Goal: Task Accomplishment & Management: Manage account settings

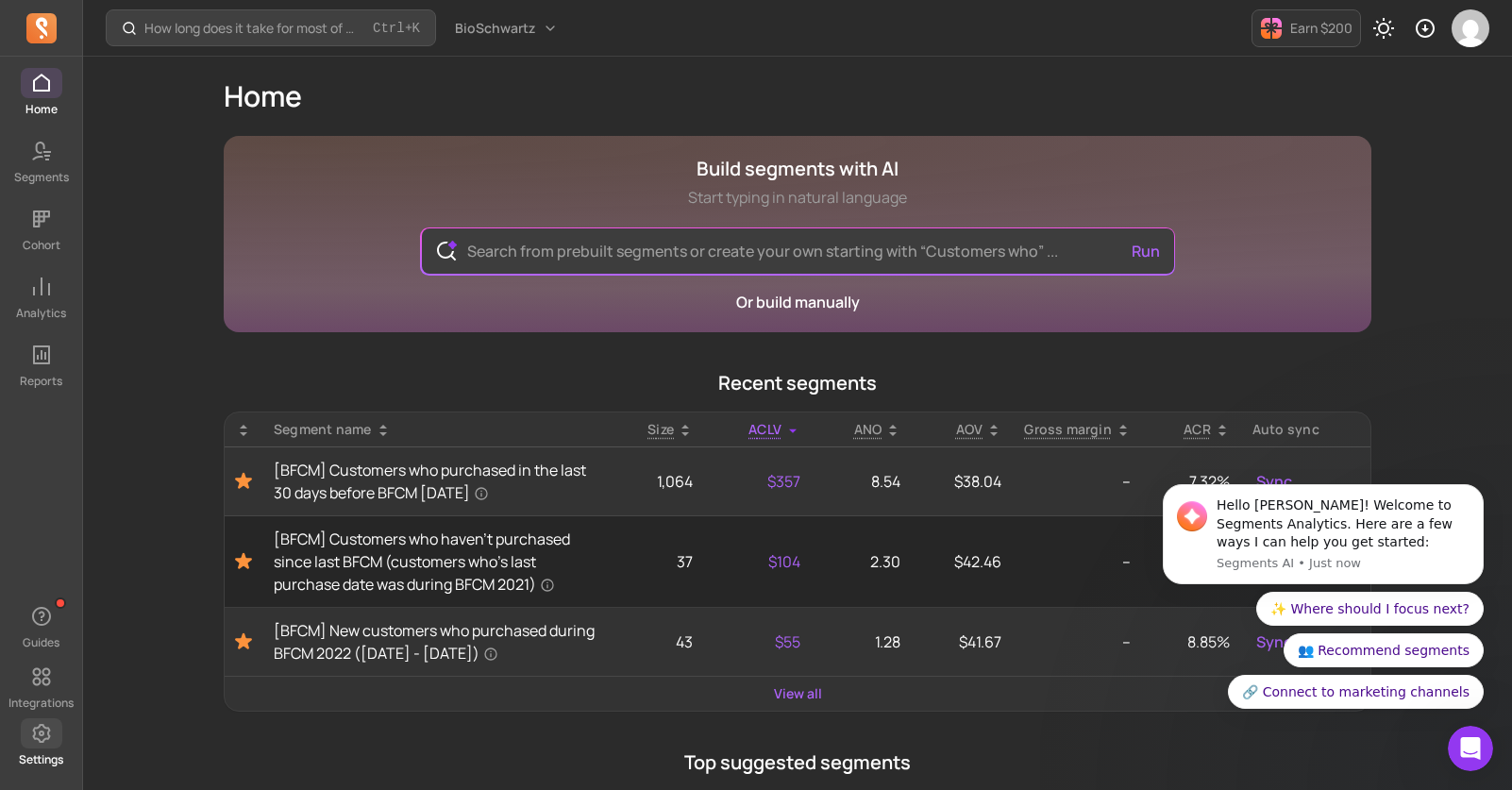
click at [48, 738] on icon at bounding box center [41, 734] width 18 height 19
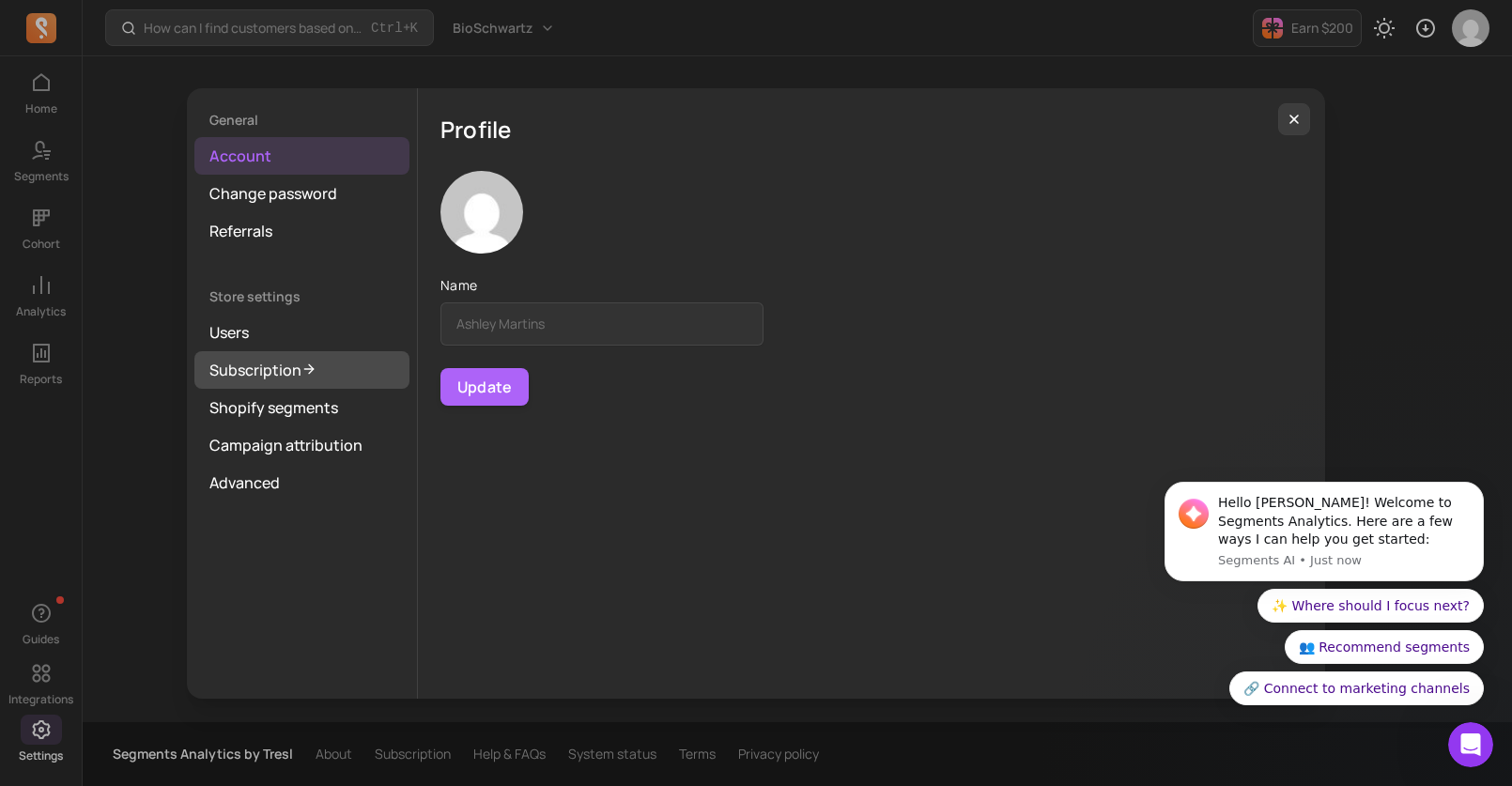
click at [279, 366] on link "Subscription" at bounding box center [301, 370] width 215 height 38
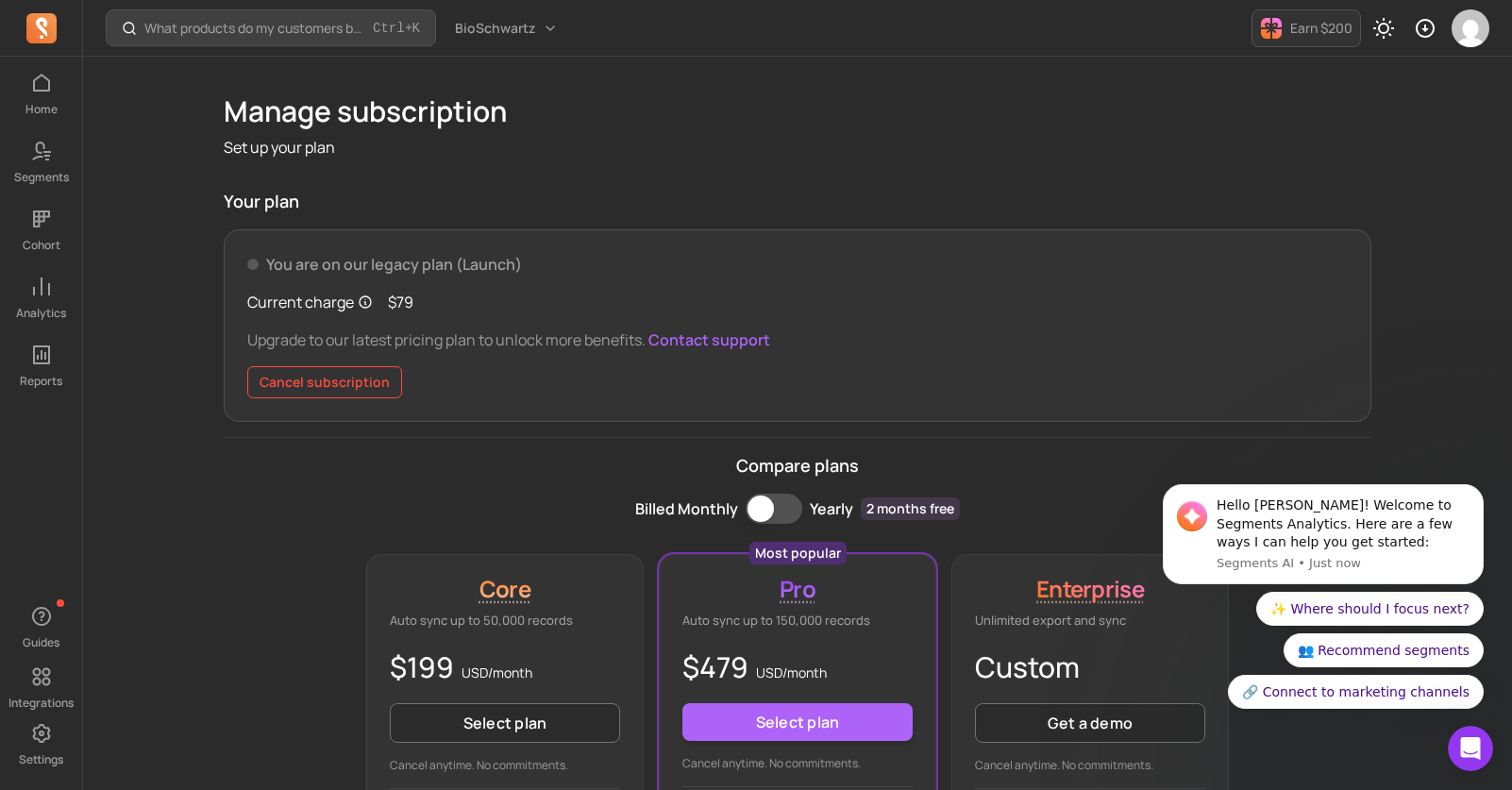
click at [322, 377] on button "Cancel subscription" at bounding box center [324, 383] width 155 height 32
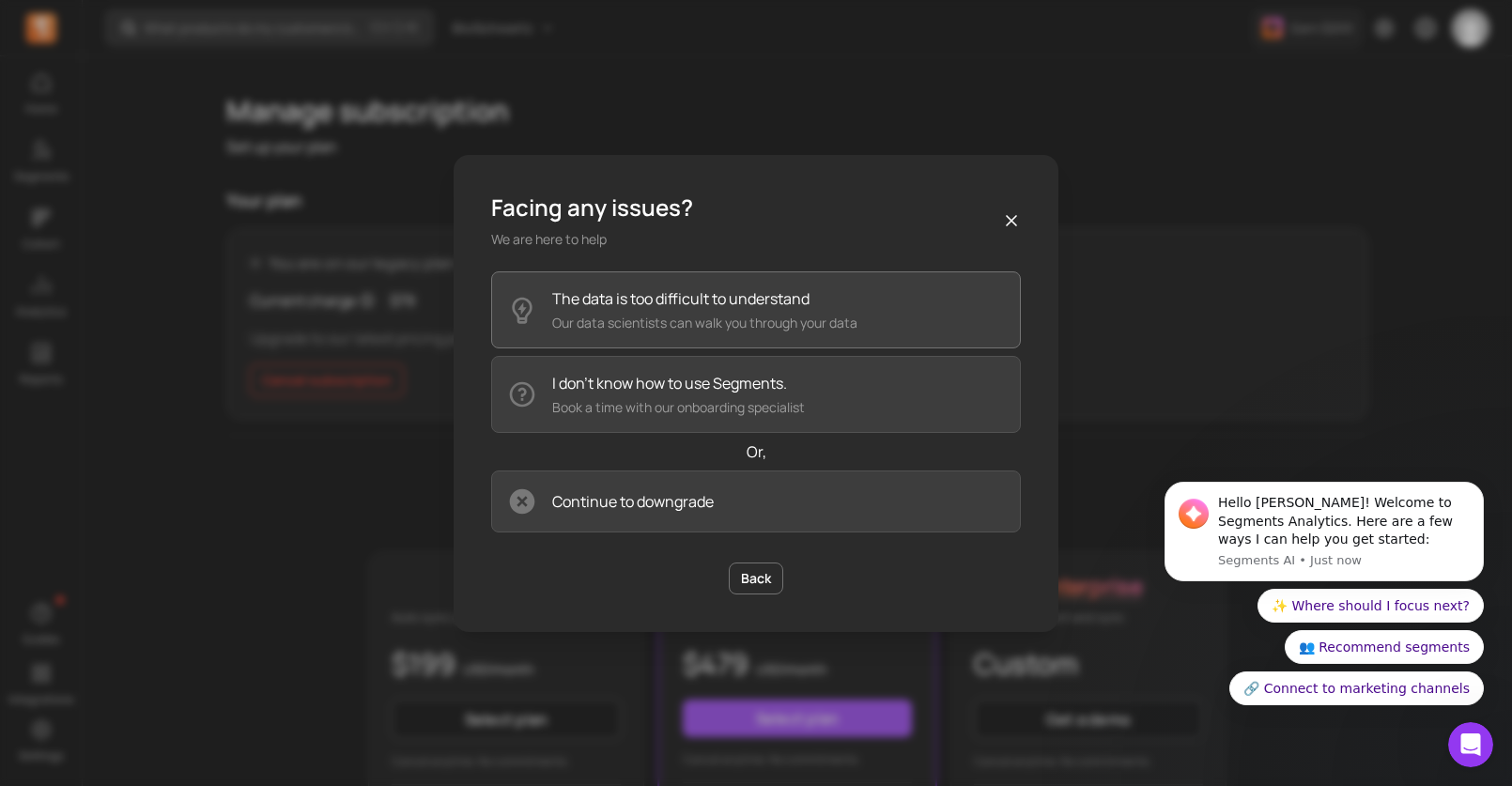
click at [620, 306] on p "The data is too difficult to understand" at bounding box center [704, 298] width 305 height 23
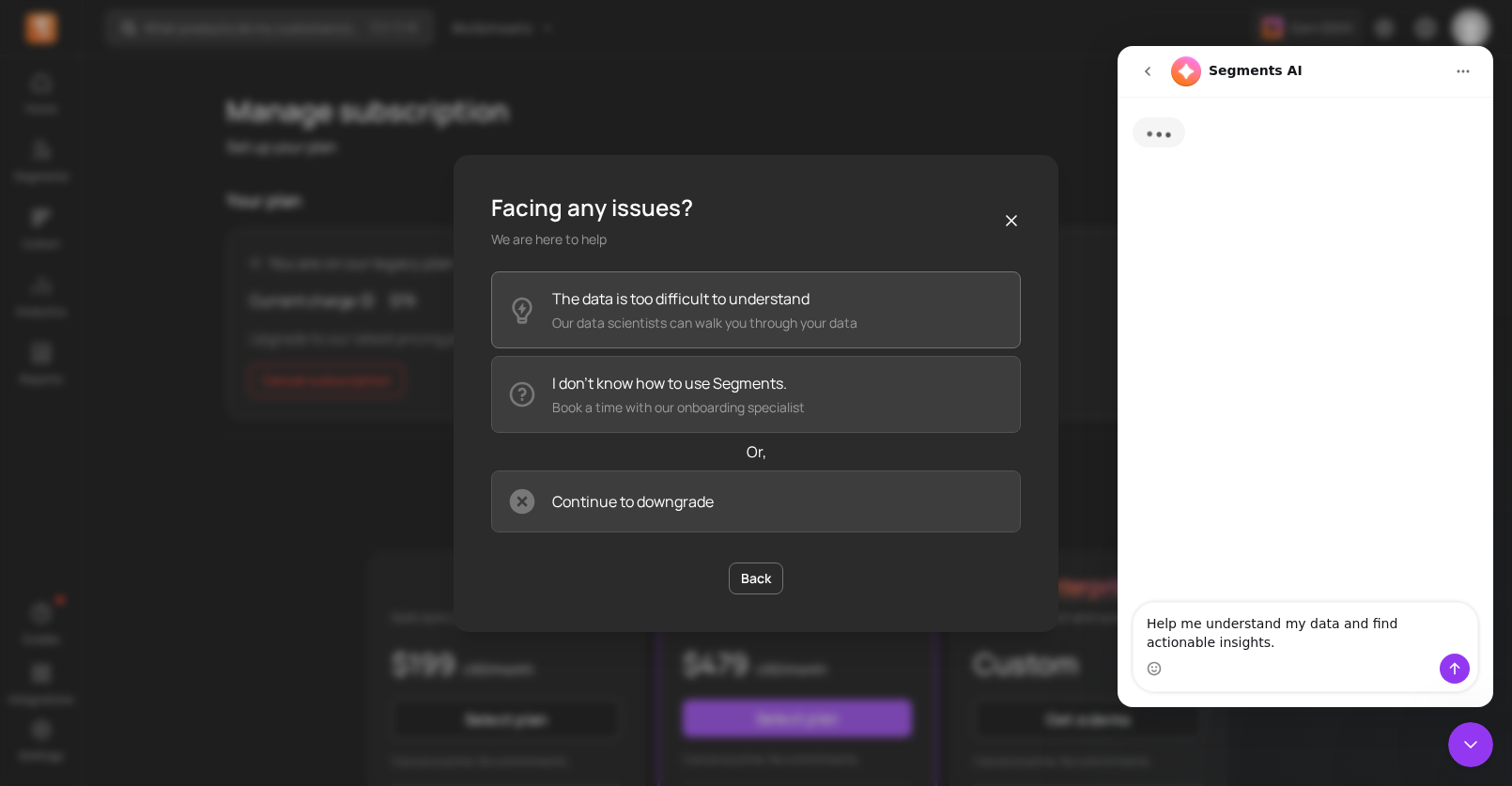
click at [639, 336] on button "The data is too difficult to understand Our data scientists can walk you throug…" at bounding box center [756, 310] width 529 height 77
click at [625, 384] on p "I don’t know how to use Segments." at bounding box center [678, 384] width 253 height 23
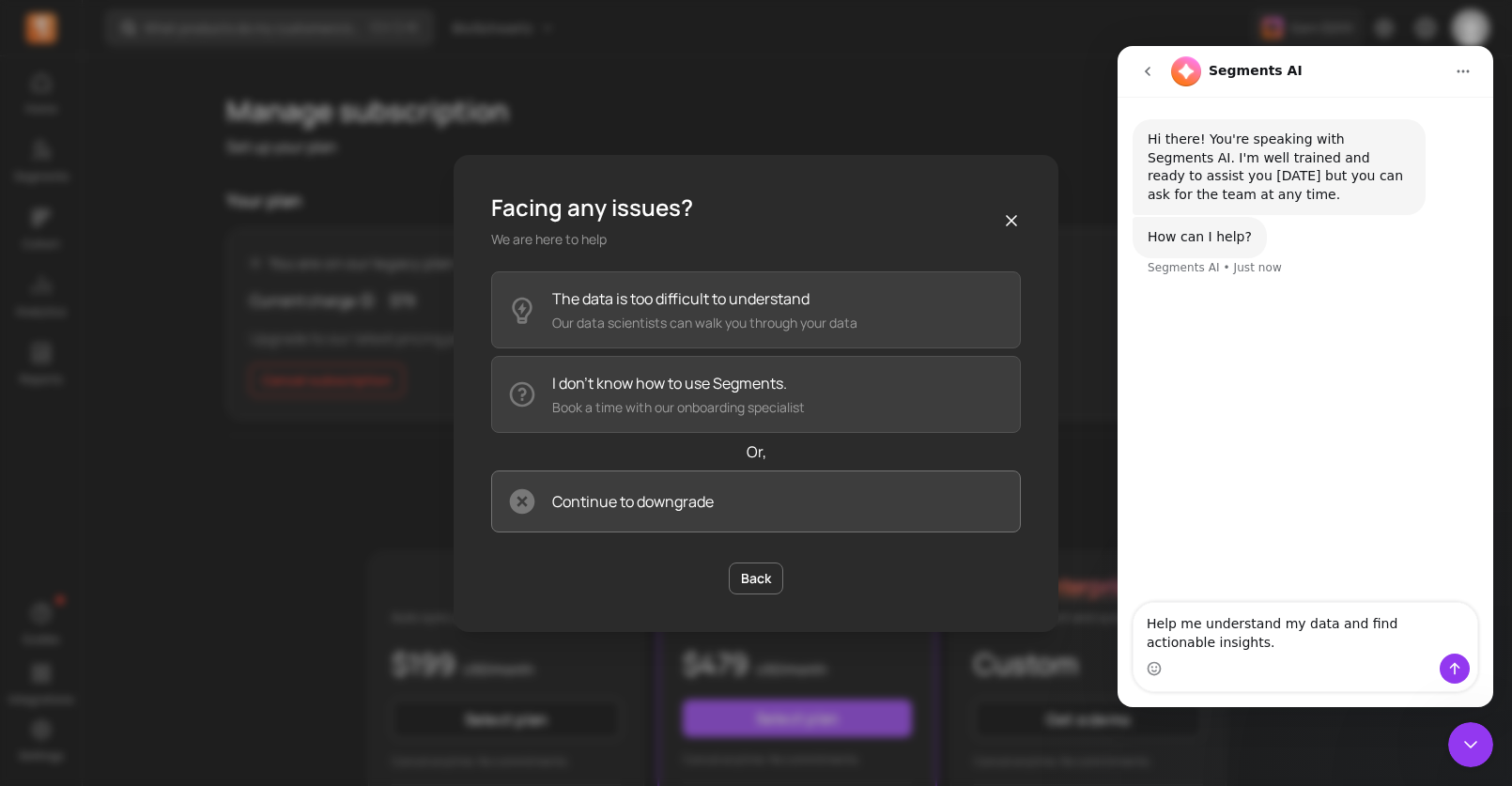
click at [713, 509] on button "Continue to downgrade" at bounding box center [756, 501] width 529 height 62
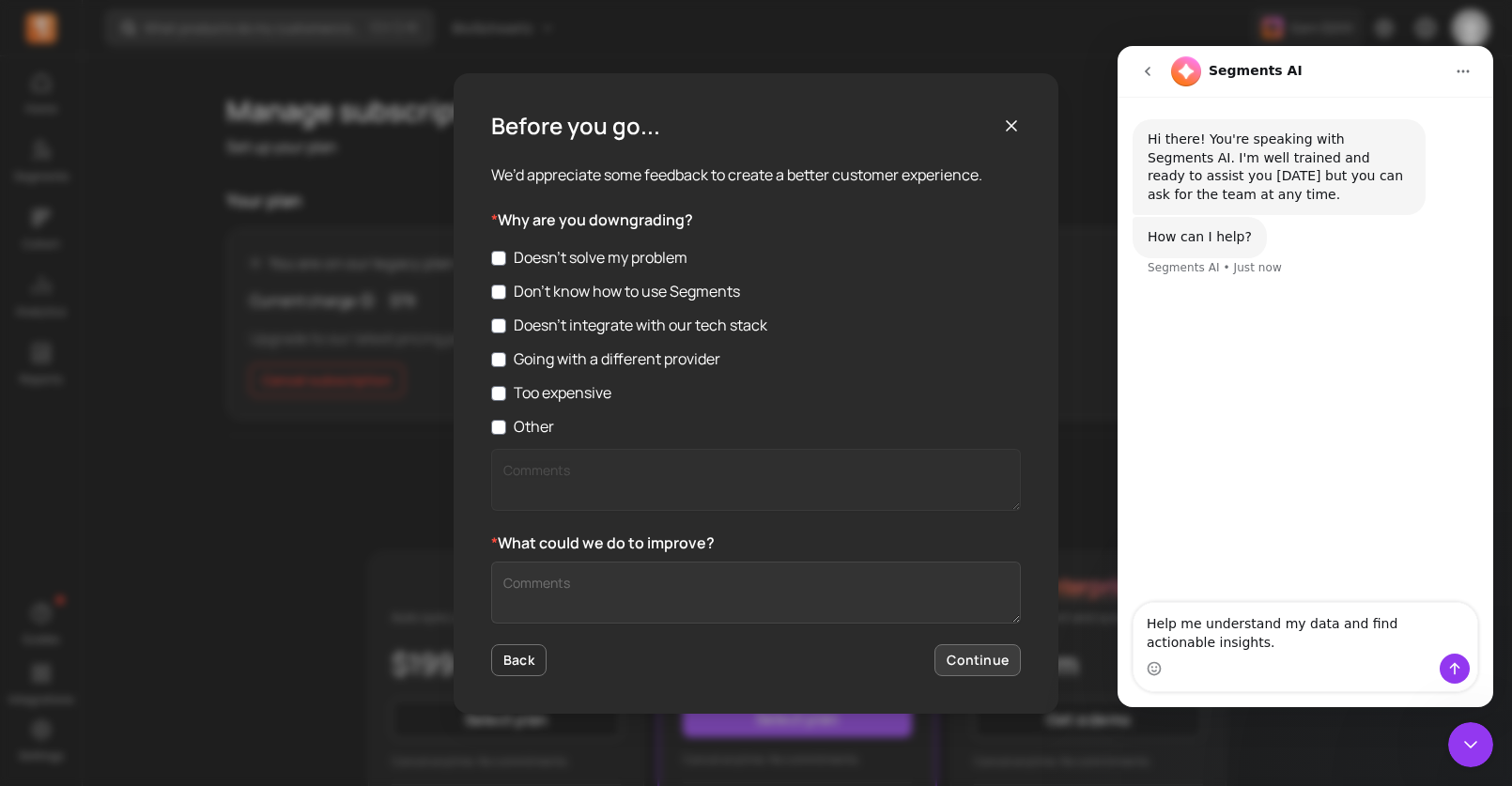
click at [960, 664] on button "Continue" at bounding box center [977, 660] width 86 height 32
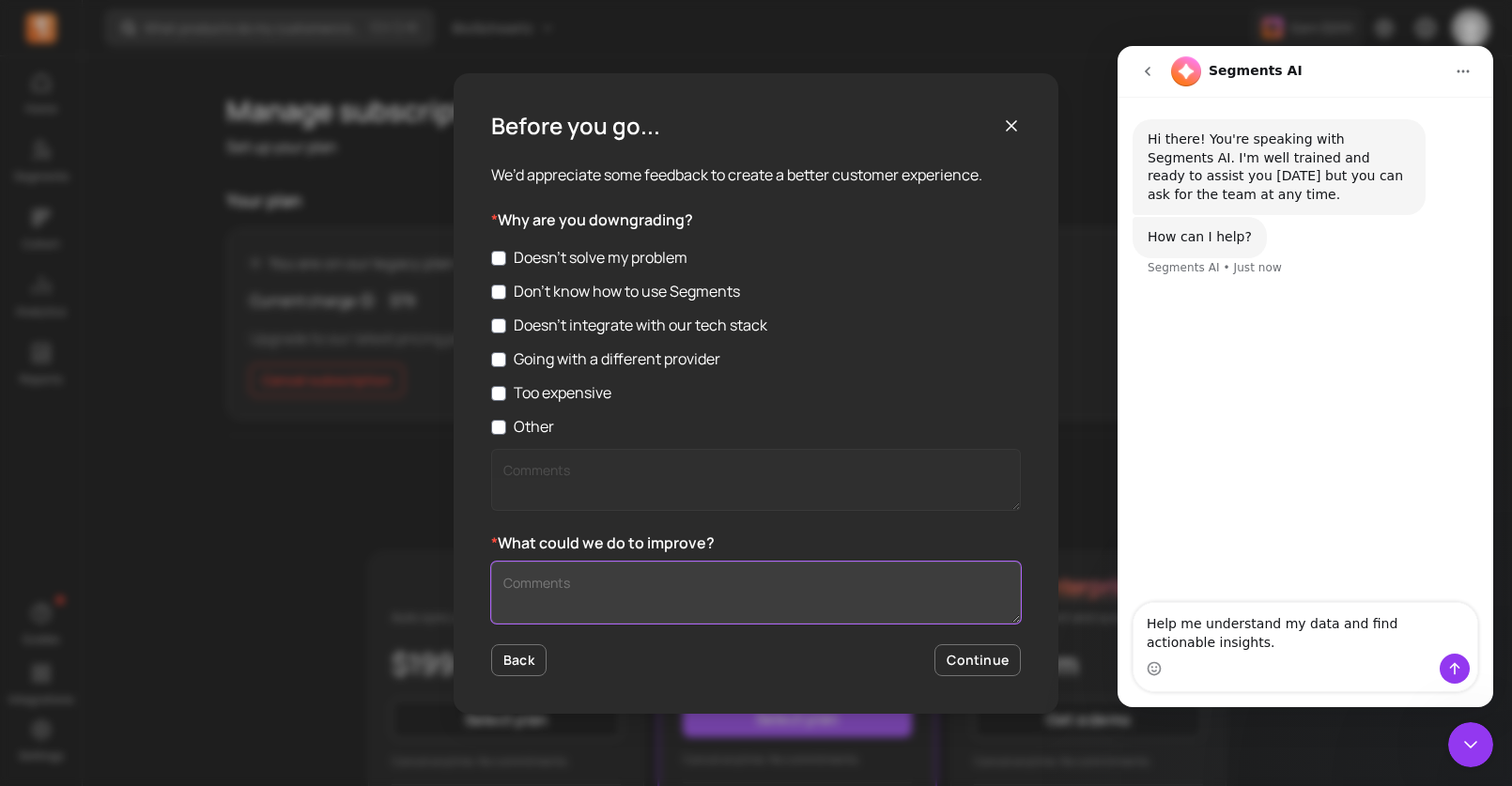
click at [706, 590] on textarea "Customer Feedback" at bounding box center [756, 592] width 529 height 62
type textarea "fdghsedgh"
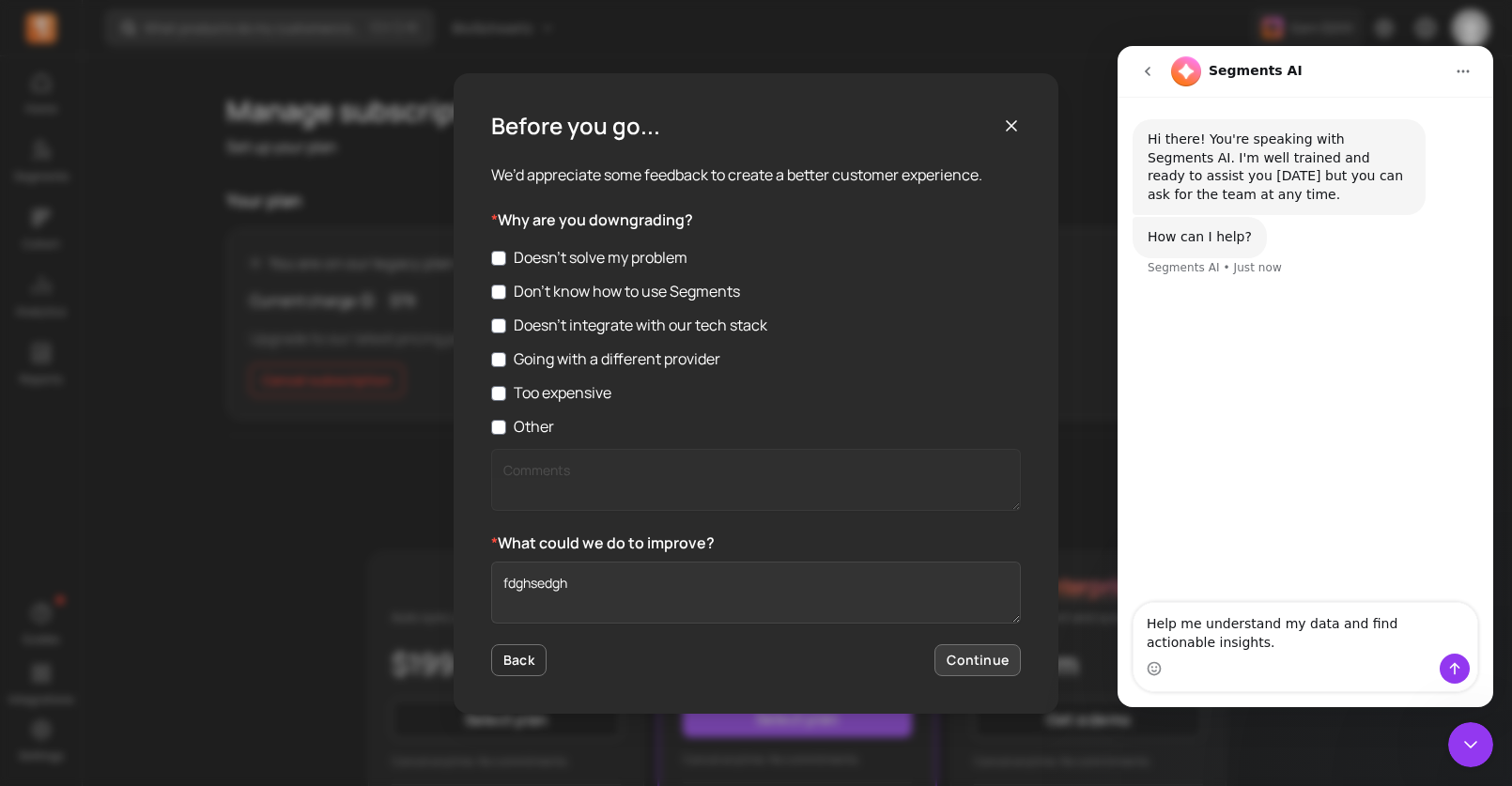
click at [984, 667] on button "Continue" at bounding box center [977, 660] width 86 height 32
click at [503, 321] on label "Doesn’t integrate with our tech stack" at bounding box center [756, 325] width 529 height 23
click at [503, 321] on input "Doesn’t integrate with our tech stack" at bounding box center [499, 326] width 15 height 15
checkbox input "true"
click at [975, 673] on button "Continue" at bounding box center [977, 660] width 86 height 32
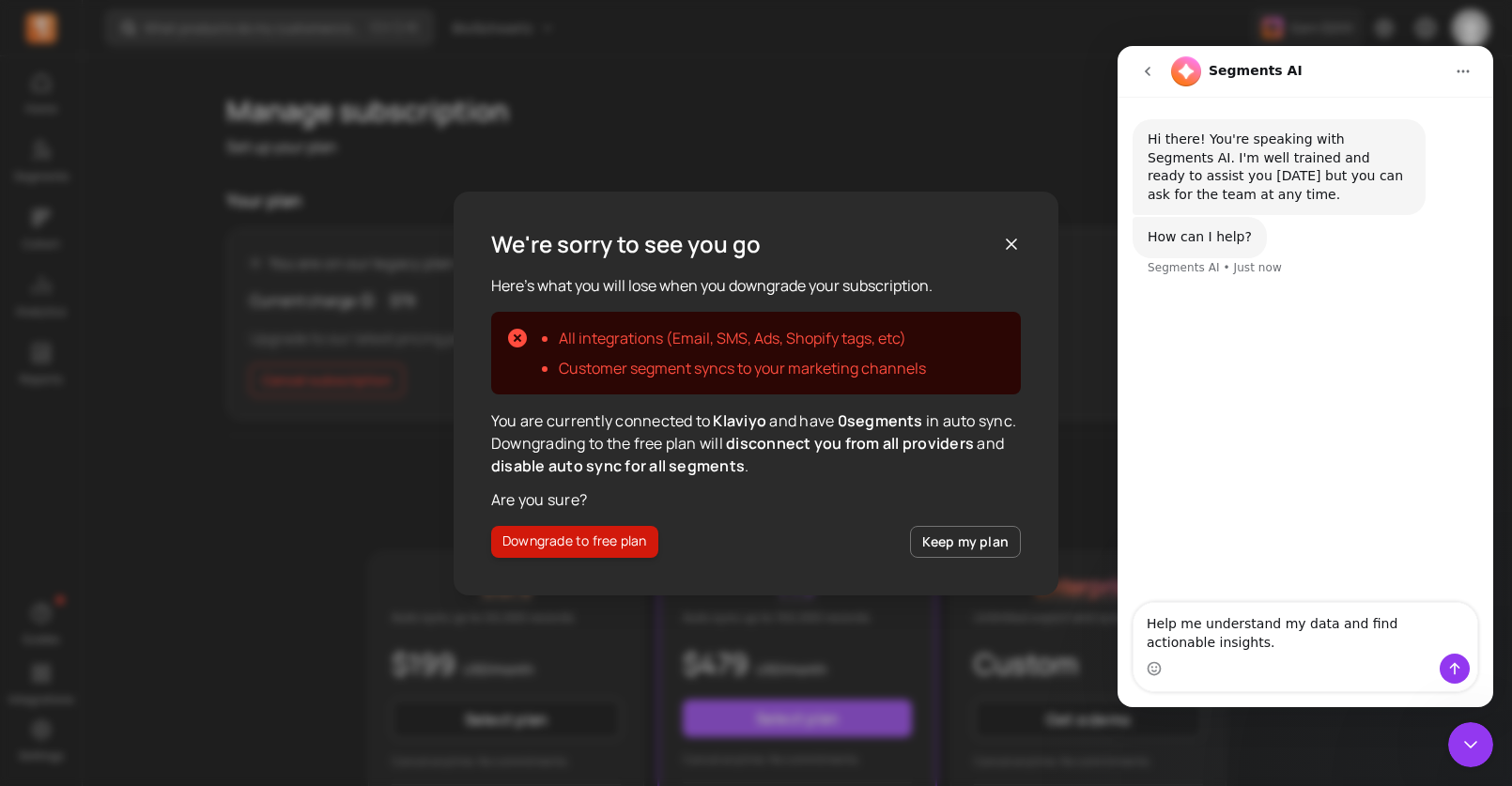
click at [591, 542] on button "Downgrade to free plan" at bounding box center [575, 542] width 168 height 32
